Goal: Information Seeking & Learning: Check status

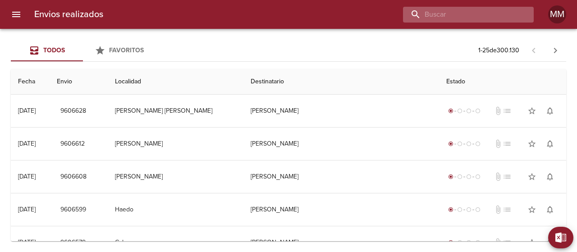
click at [479, 14] on input "buscar" at bounding box center [460, 15] width 115 height 16
paste input "JHOVANA [PERSON_NAME] [PERSON_NAME]"
type input "JHOVANA [PERSON_NAME] [PERSON_NAME]"
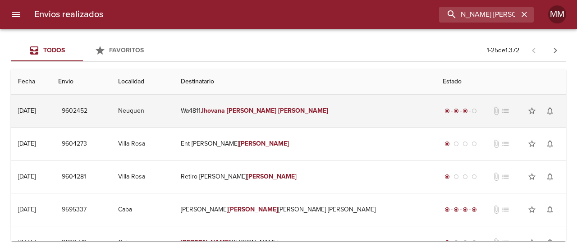
scroll to position [0, 0]
click at [351, 108] on td "Wa4811 Jhovana [PERSON_NAME]" at bounding box center [305, 111] width 262 height 32
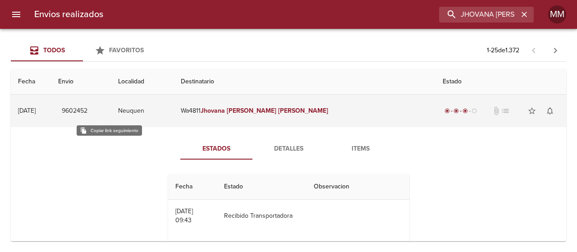
click at [88, 111] on span "9602452" at bounding box center [75, 111] width 26 height 11
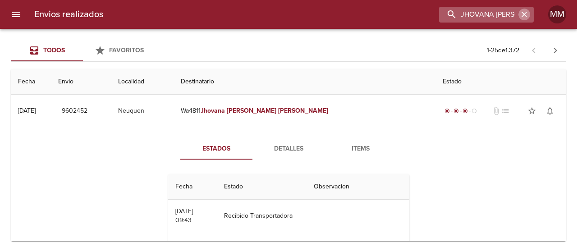
click at [528, 11] on icon "button" at bounding box center [524, 14] width 9 height 9
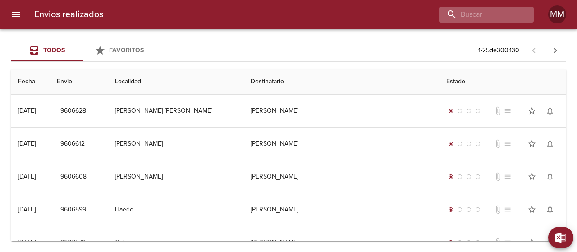
click at [522, 13] on div at bounding box center [486, 15] width 95 height 16
paste input "9585197"
type input "9585197"
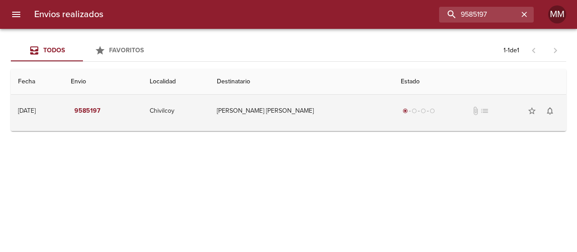
click at [340, 121] on td "[PERSON_NAME] [PERSON_NAME]" at bounding box center [302, 111] width 185 height 32
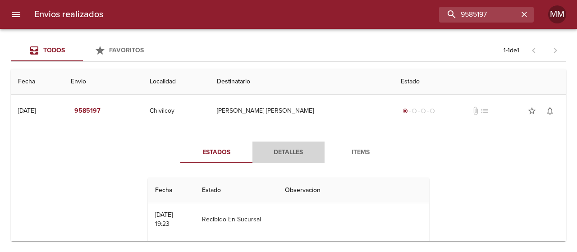
click at [285, 155] on span "Detalles" at bounding box center [288, 152] width 61 height 11
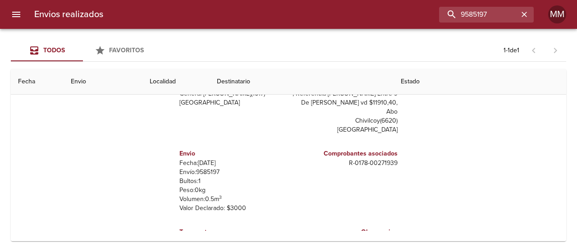
scroll to position [14, 0]
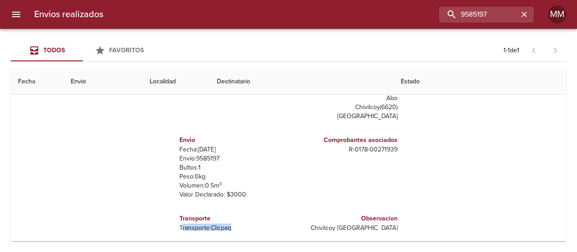
drag, startPoint x: 176, startPoint y: 220, endPoint x: 226, endPoint y: 217, distance: 49.7
click at [226, 224] on p "Transporte: Clicpaq" at bounding box center [233, 228] width 106 height 9
copy p "ransporte: Clicpaq"
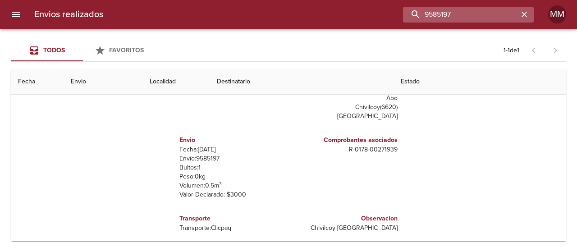
click at [485, 10] on input "9585197" at bounding box center [460, 15] width 115 height 16
paste input "[PERSON_NAME] [PERSON_NAME]"
type input "[PERSON_NAME] [PERSON_NAME]"
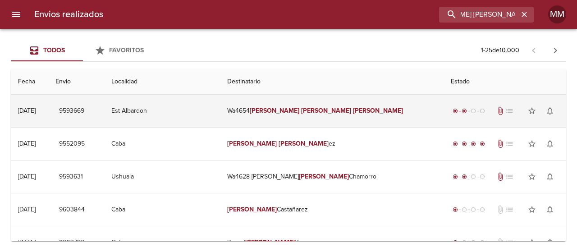
scroll to position [0, 0]
click at [370, 111] on td "Wa4654 [PERSON_NAME]" at bounding box center [332, 111] width 224 height 32
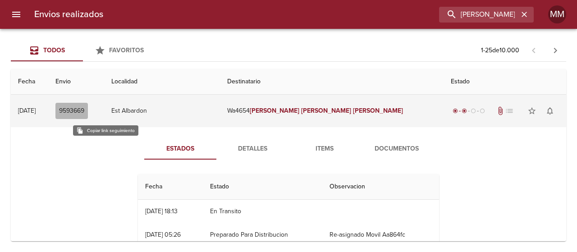
click at [84, 110] on span "9593669" at bounding box center [71, 111] width 25 height 11
